Goal: Book appointment/travel/reservation

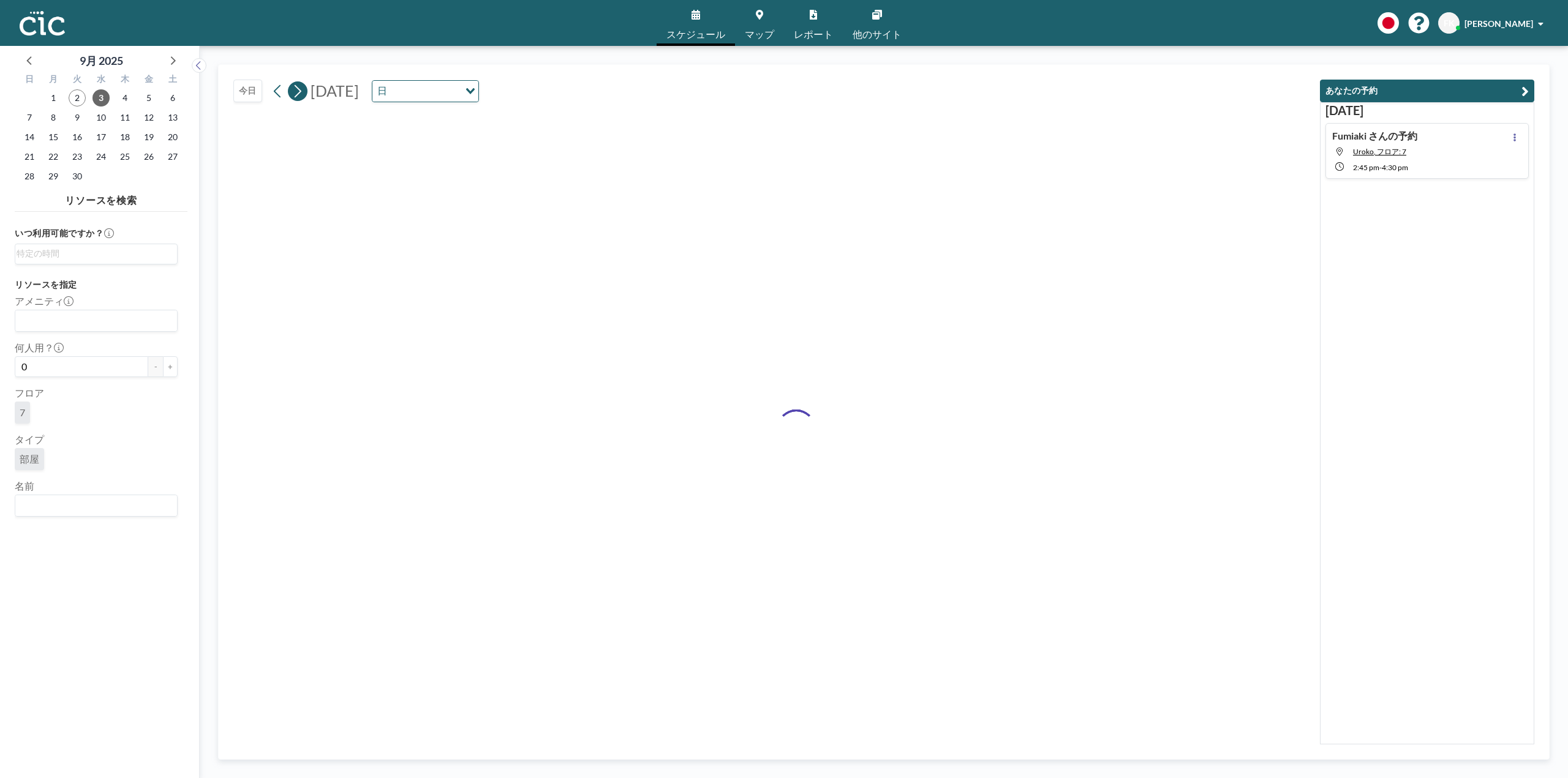
click at [300, 92] on icon at bounding box center [298, 90] width 7 height 13
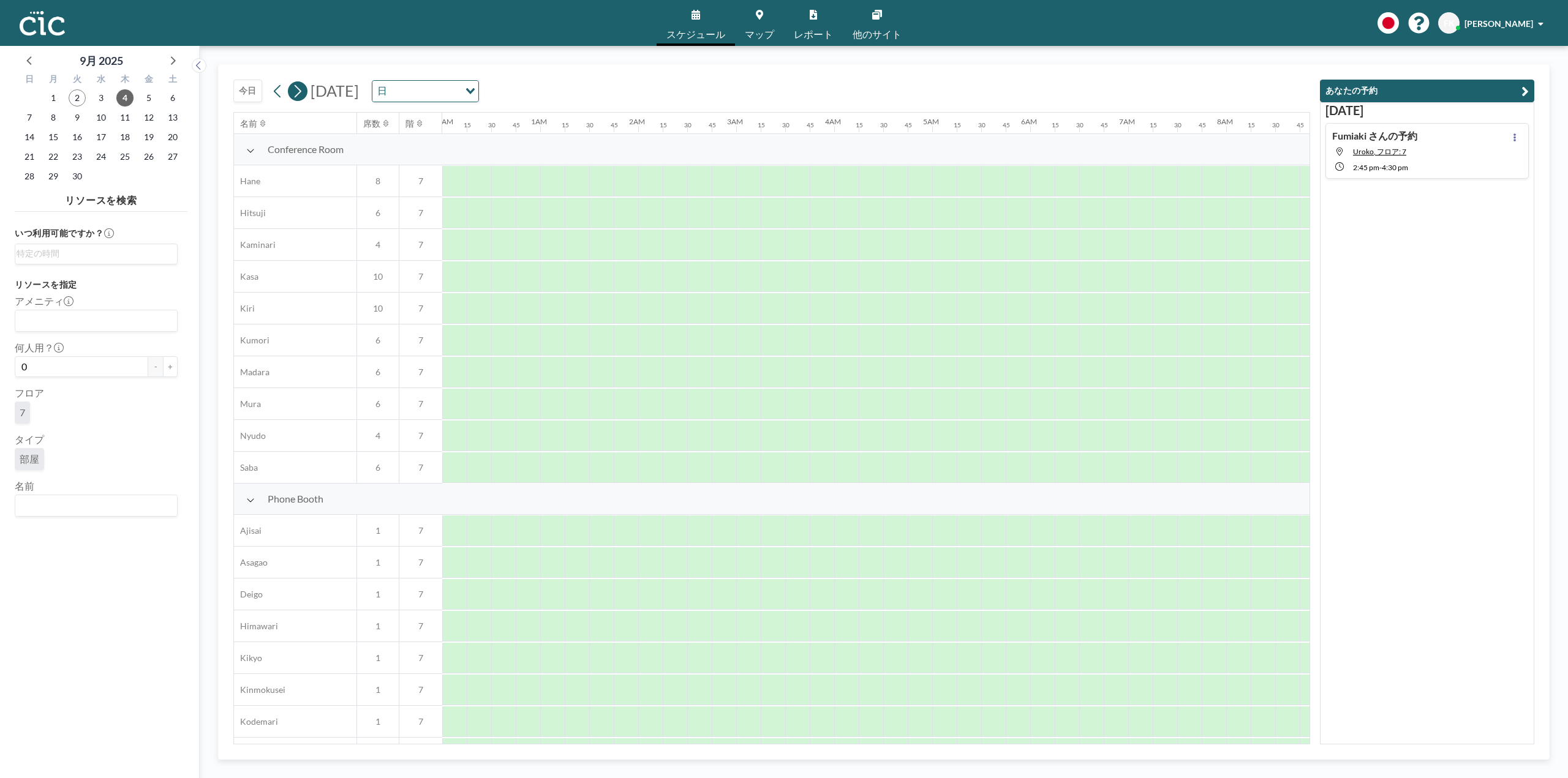
scroll to position [0, 760]
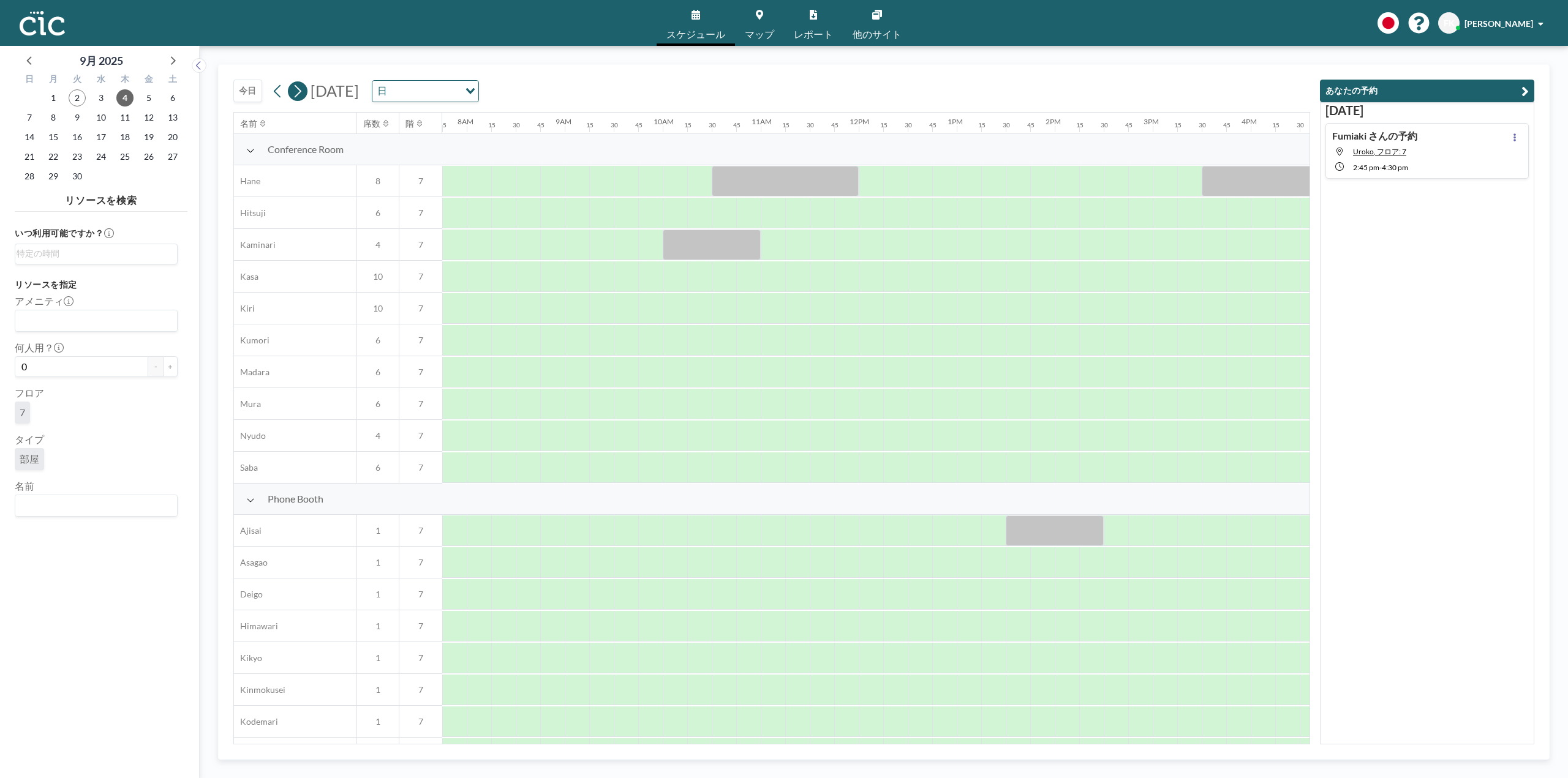
click at [300, 92] on icon at bounding box center [298, 90] width 7 height 13
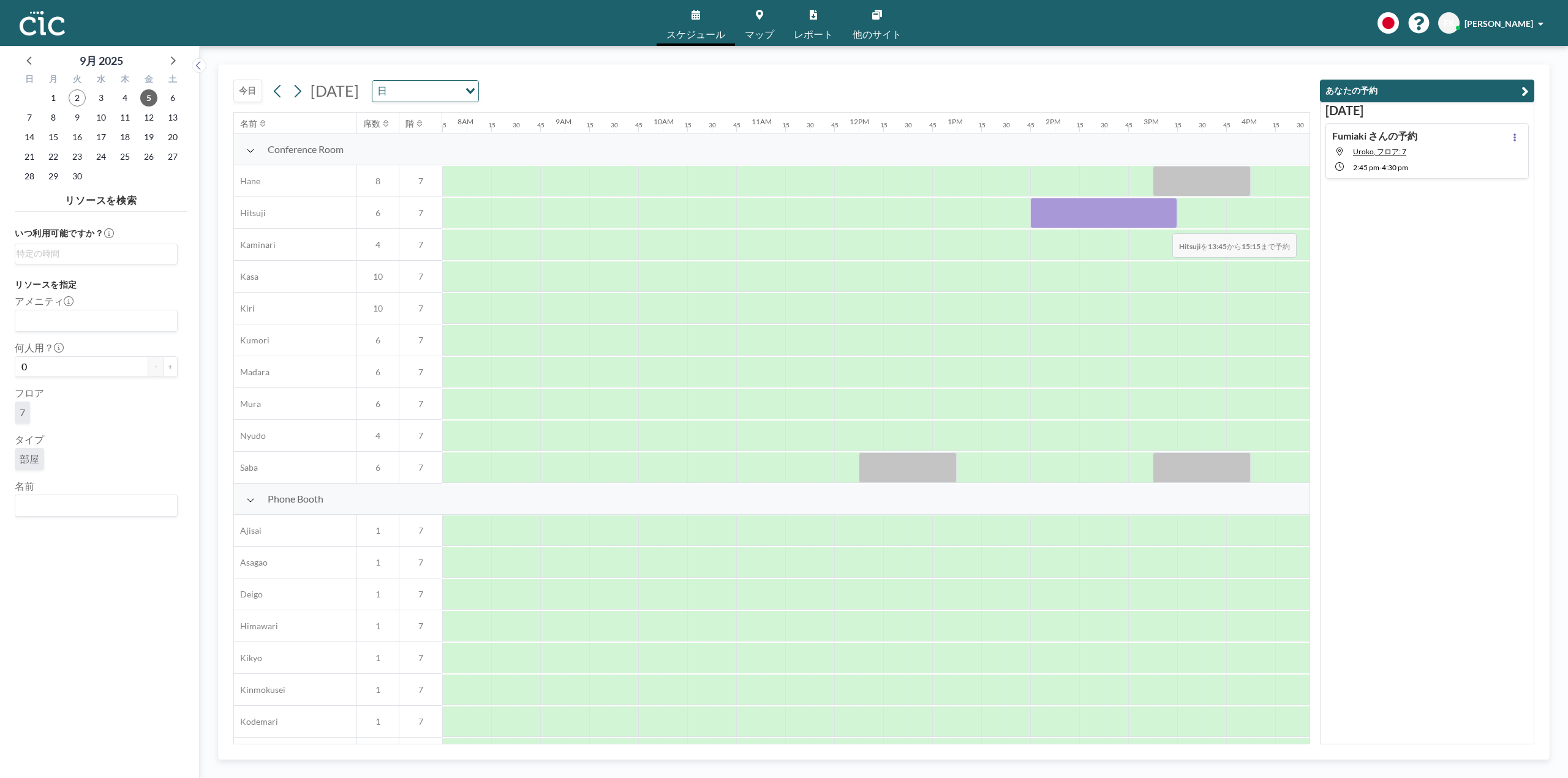
drag, startPoint x: 1051, startPoint y: 219, endPoint x: 1162, endPoint y: 225, distance: 111.2
click at [1162, 225] on div at bounding box center [1104, 213] width 147 height 31
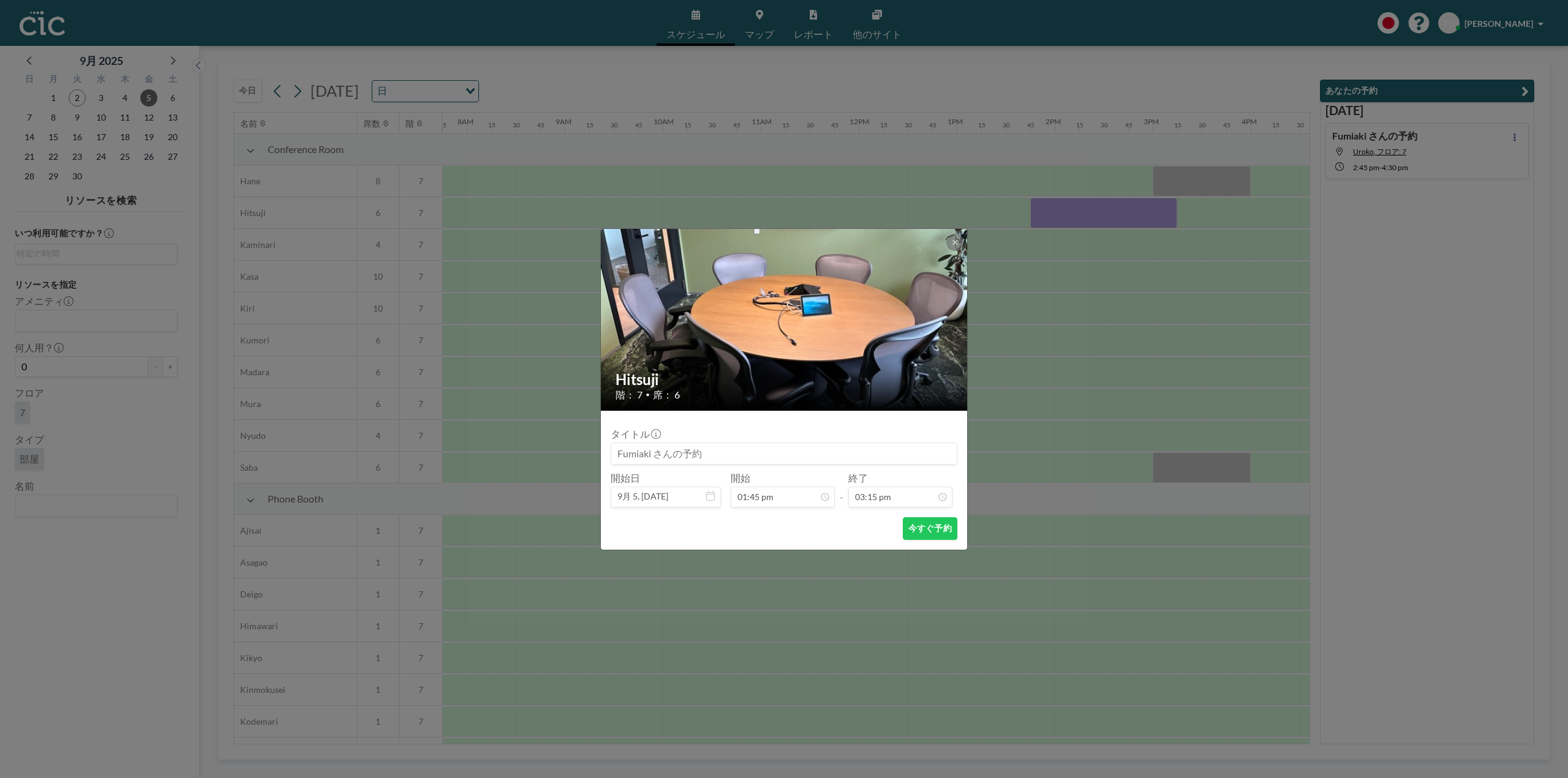
scroll to position [1329, 0]
click at [938, 526] on button "今すぐ予約" at bounding box center [930, 528] width 54 height 23
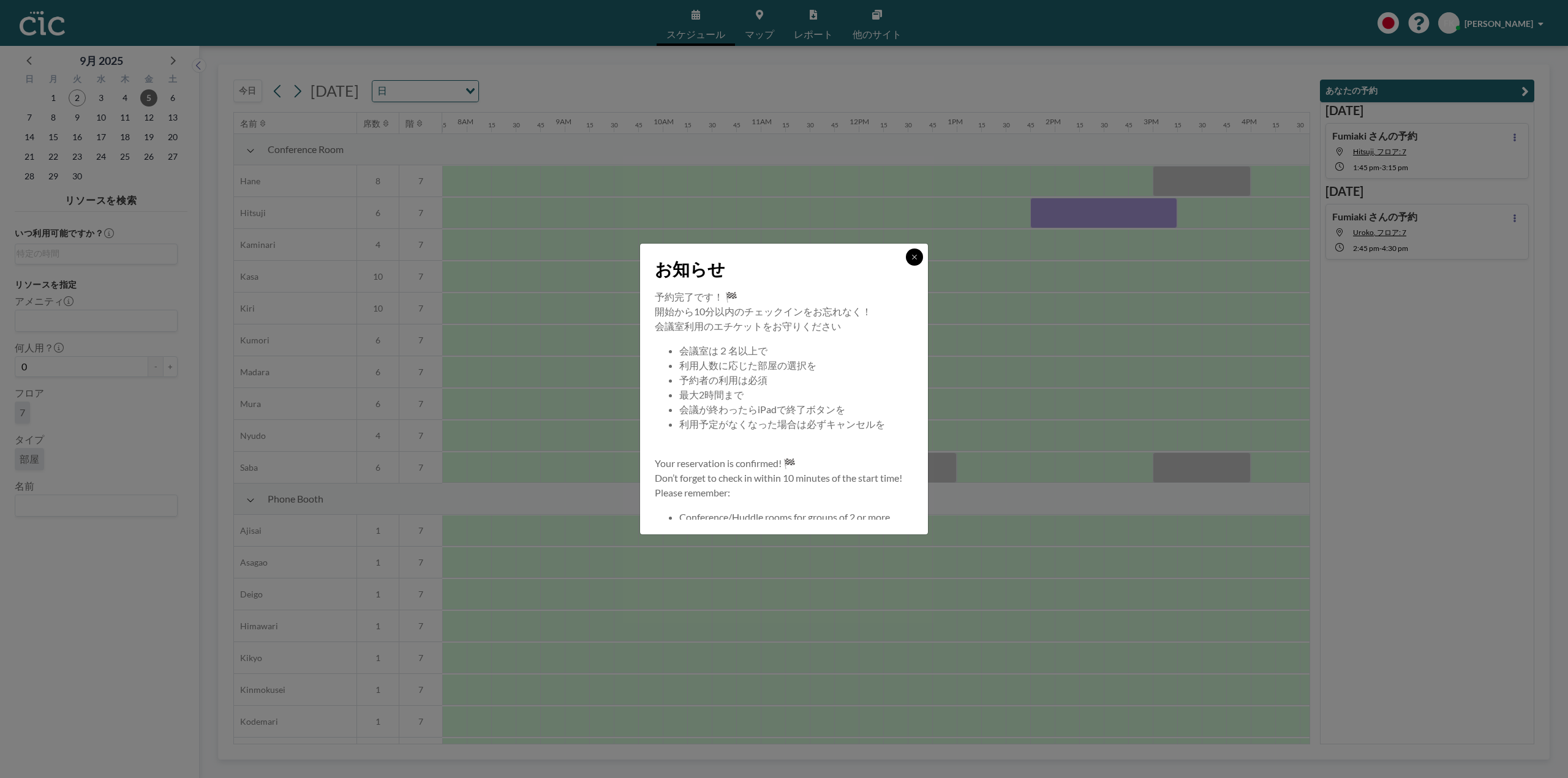
click at [914, 256] on icon at bounding box center [914, 257] width 7 height 7
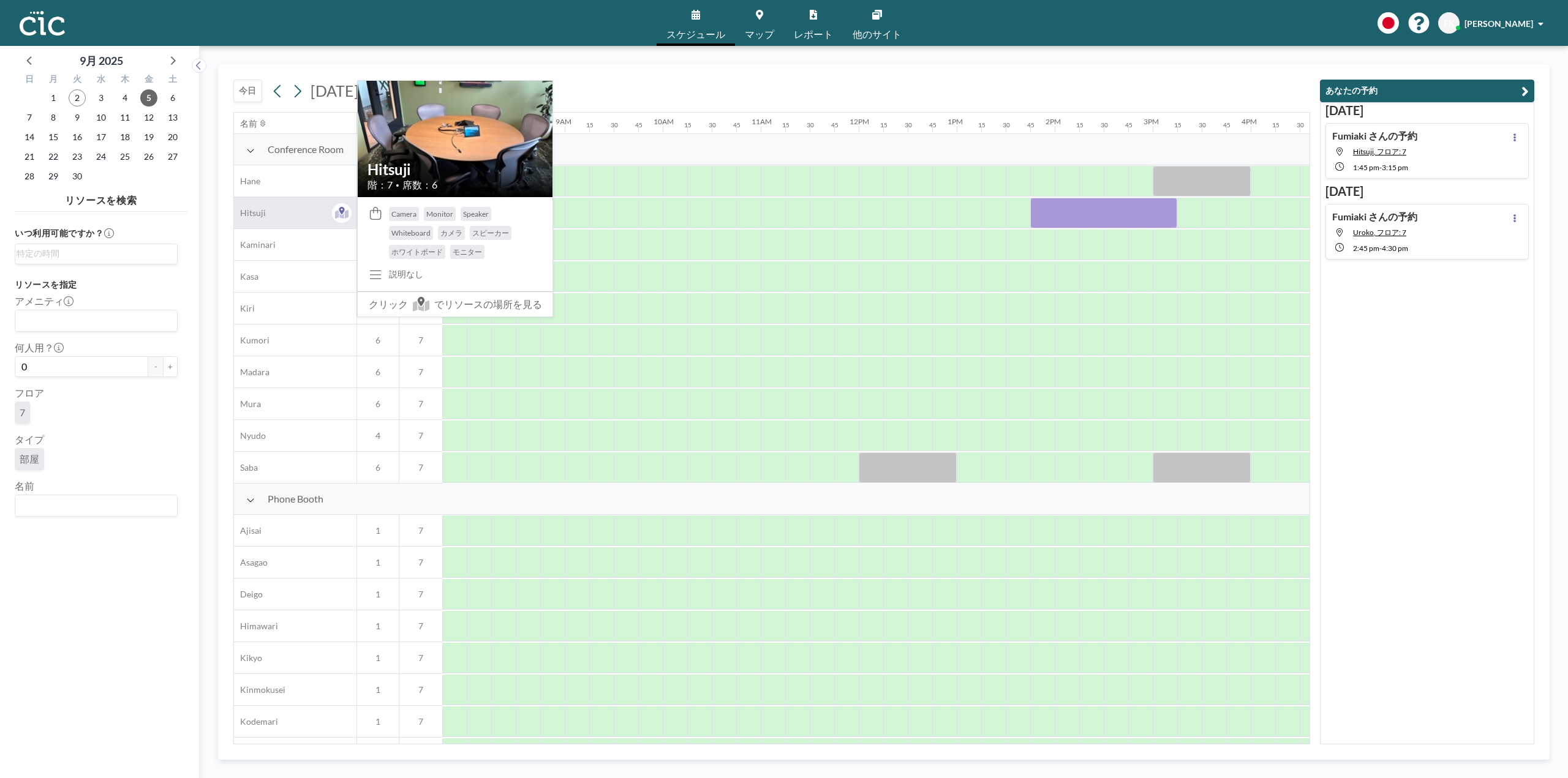
drag, startPoint x: 276, startPoint y: 216, endPoint x: 246, endPoint y: 213, distance: 30.1
click at [246, 213] on div "Hitsuji" at bounding box center [295, 213] width 122 height 31
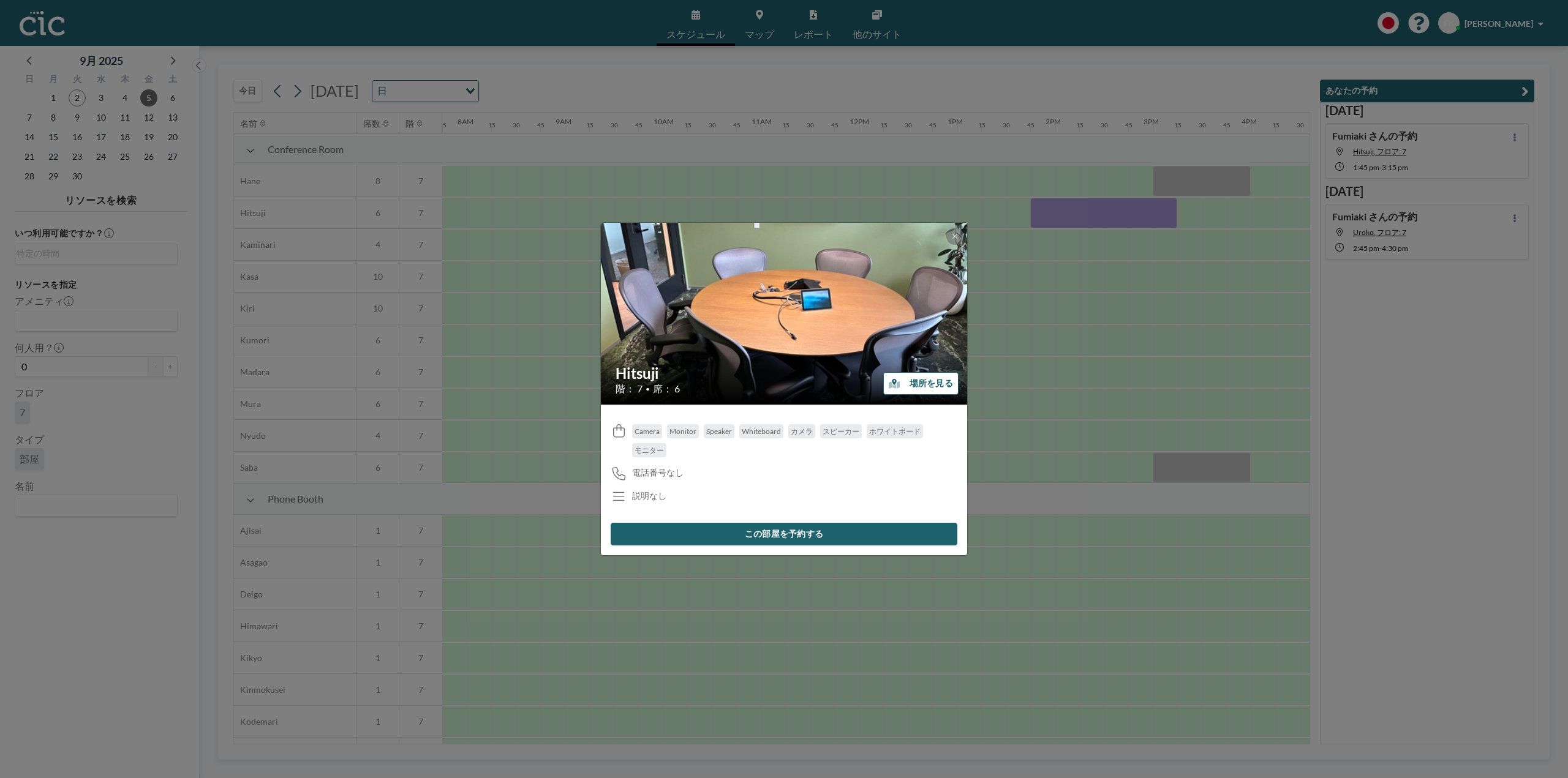
drag, startPoint x: 617, startPoint y: 371, endPoint x: 664, endPoint y: 373, distance: 47.0
click at [664, 373] on h2 "Hitsuji" at bounding box center [784, 373] width 338 height 18
copy h2 "Hitsuji"
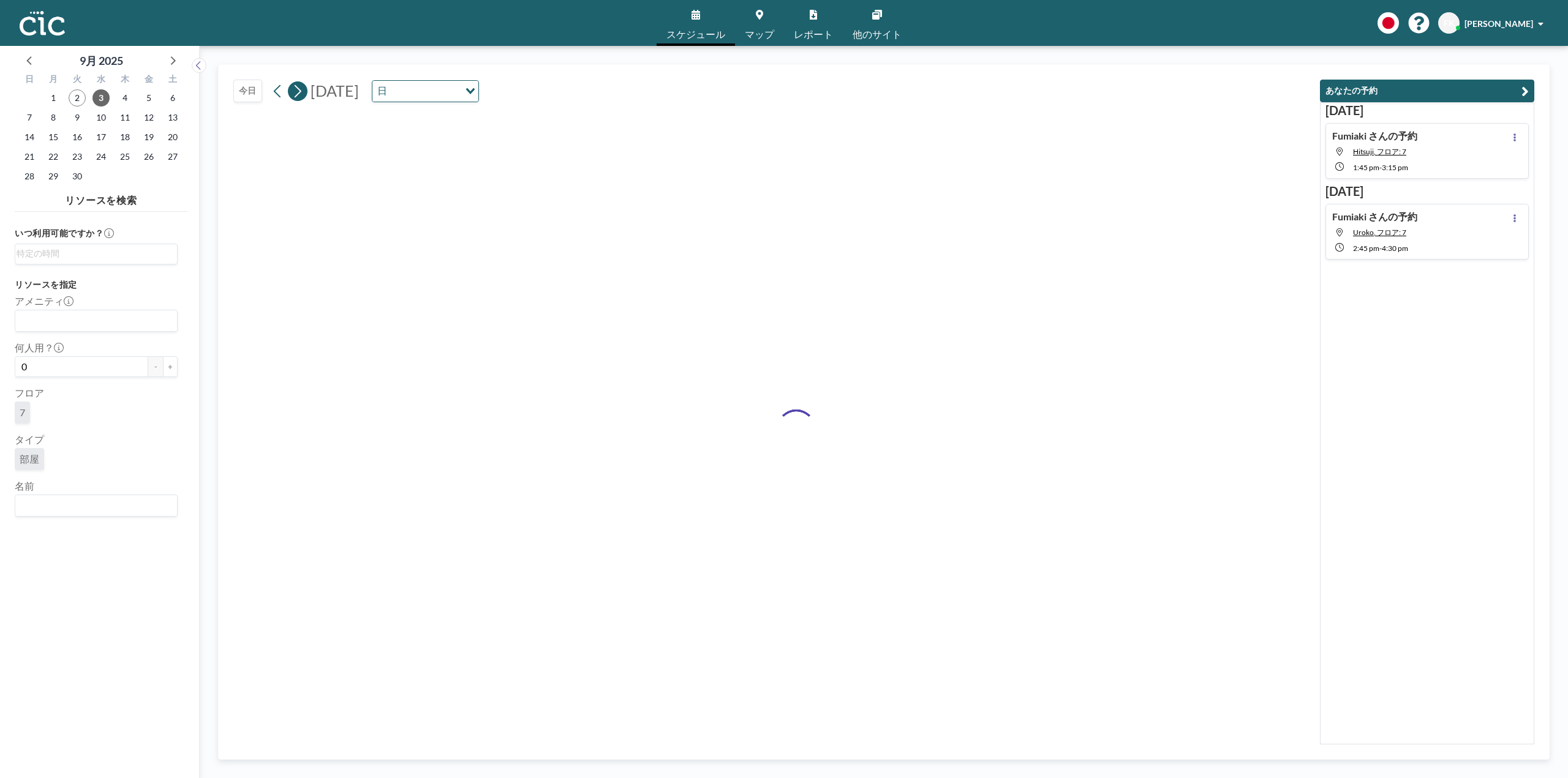
click at [300, 86] on icon at bounding box center [297, 91] width 11 height 18
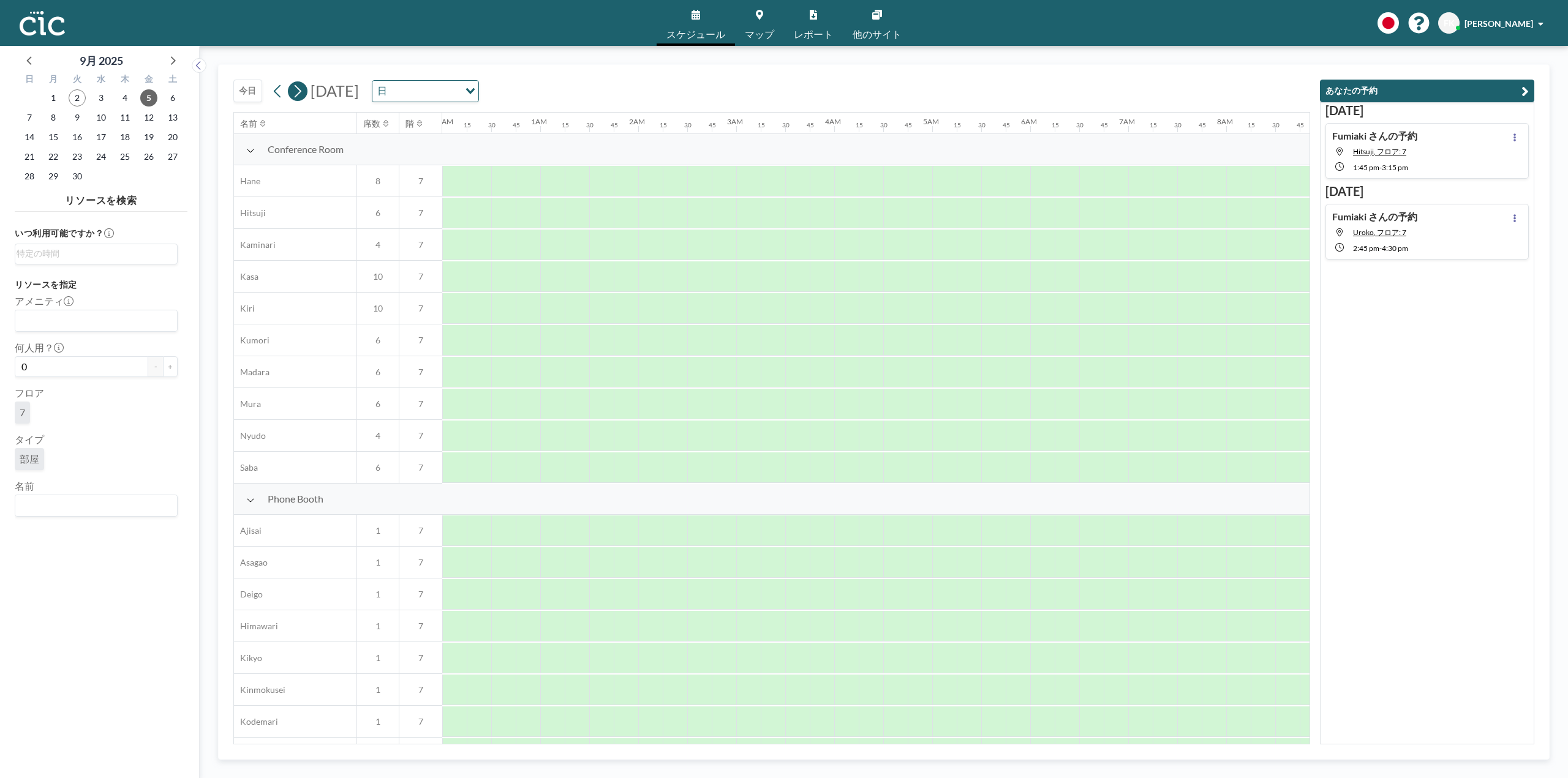
click at [300, 86] on icon at bounding box center [297, 91] width 11 height 18
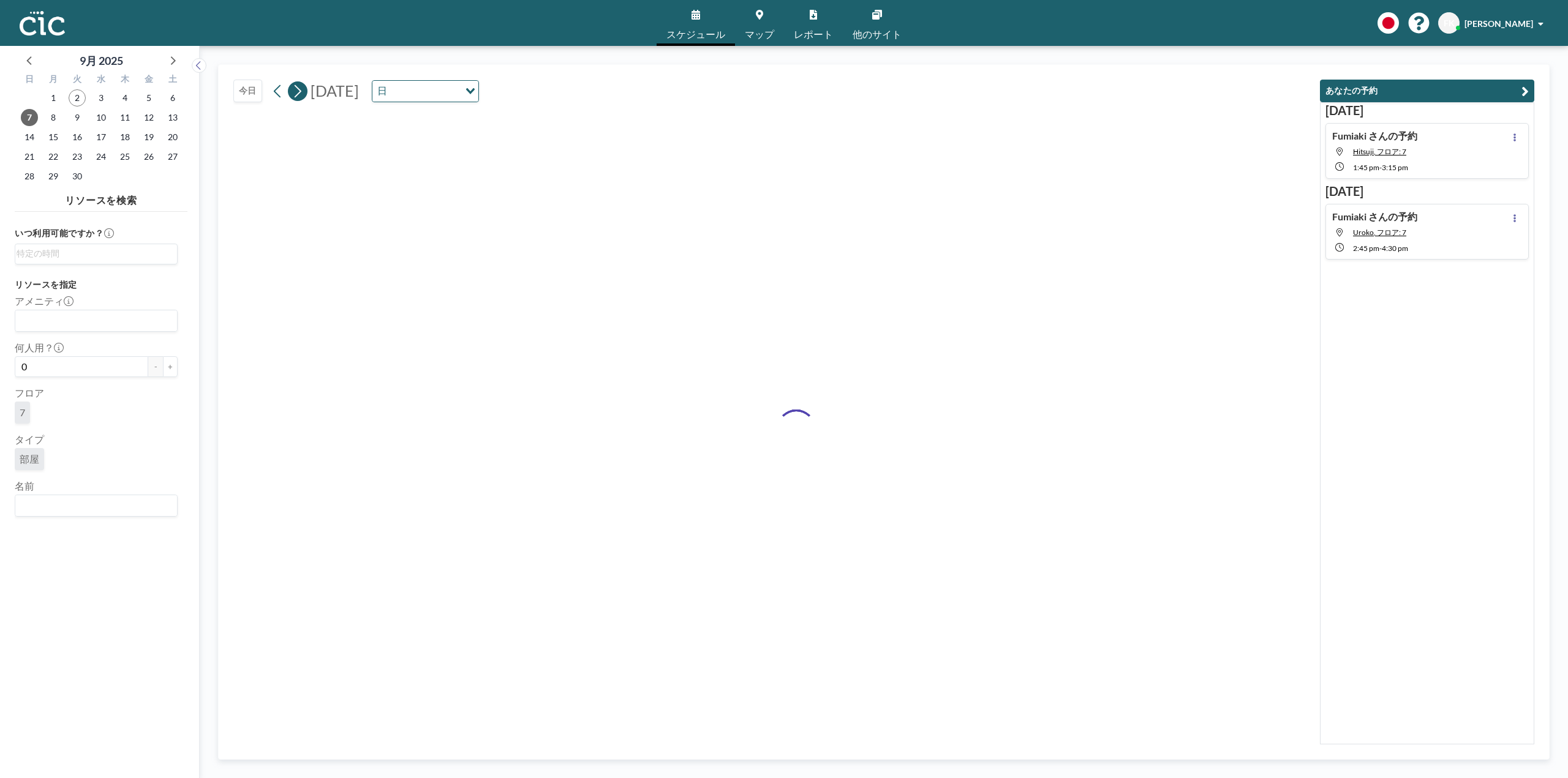
click at [300, 86] on icon at bounding box center [297, 91] width 11 height 18
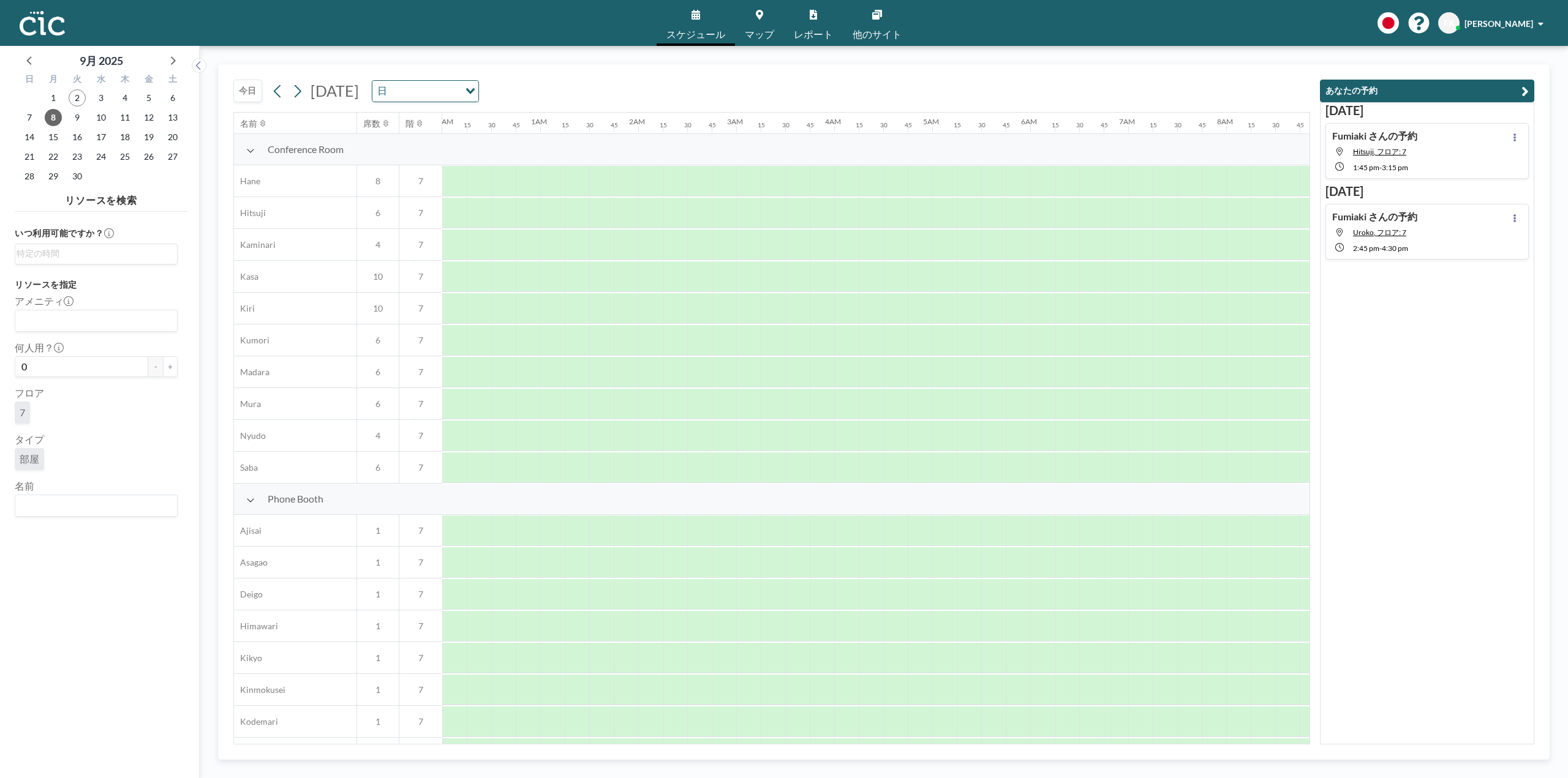
scroll to position [0, 760]
click at [278, 94] on icon at bounding box center [277, 90] width 7 height 13
